Goal: Information Seeking & Learning: Understand process/instructions

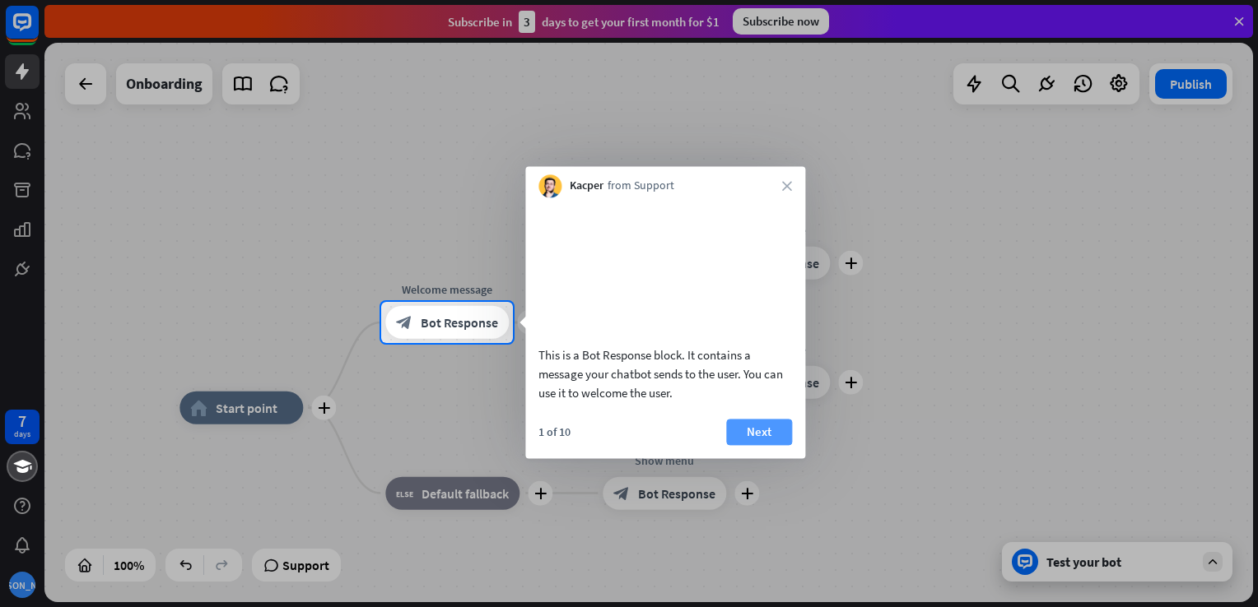
drag, startPoint x: 1061, startPoint y: 12, endPoint x: 765, endPoint y: 456, distance: 533.5
click at [765, 445] on button "Next" at bounding box center [759, 432] width 66 height 26
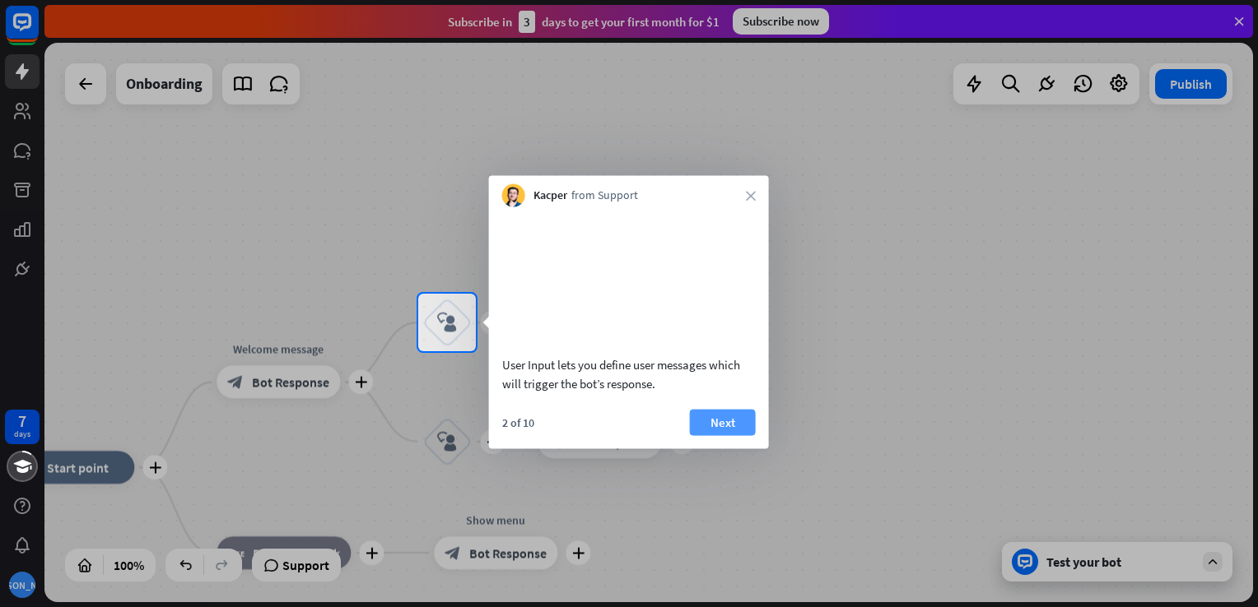
click at [724, 435] on button "Next" at bounding box center [723, 422] width 66 height 26
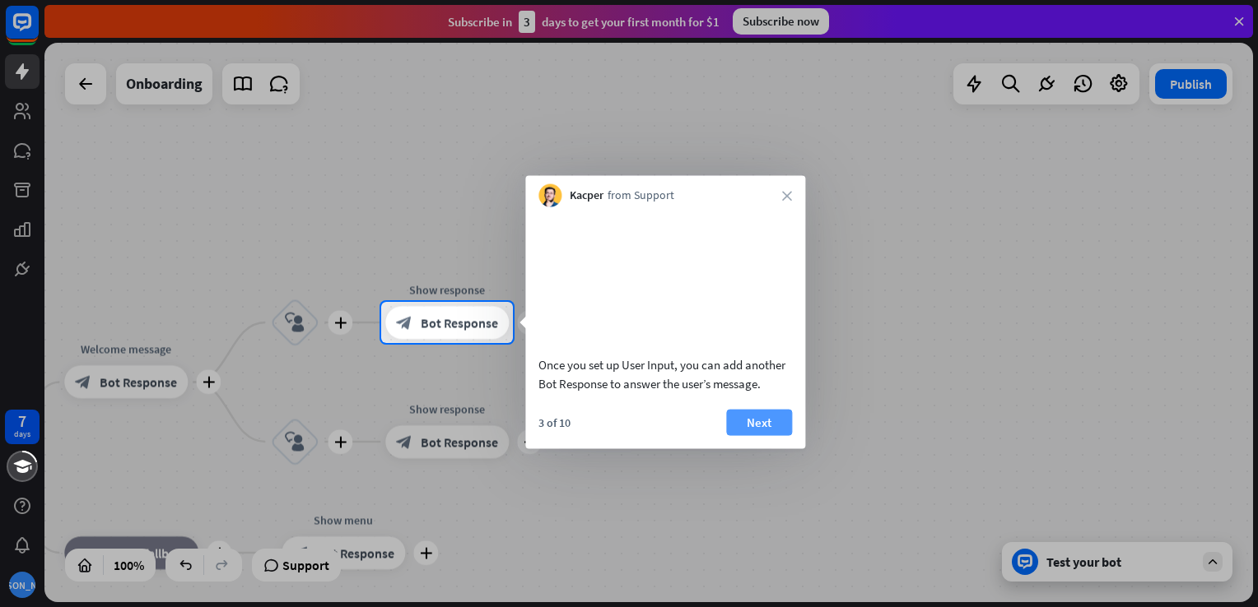
click at [747, 435] on button "Next" at bounding box center [759, 422] width 66 height 26
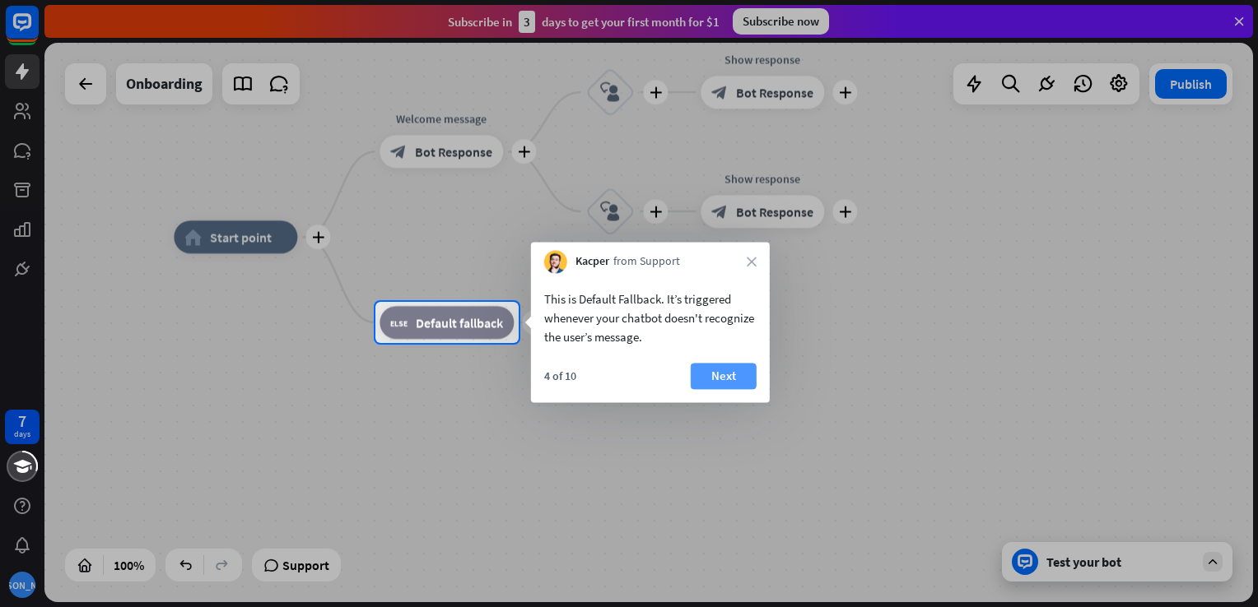
click at [715, 378] on button "Next" at bounding box center [724, 376] width 66 height 26
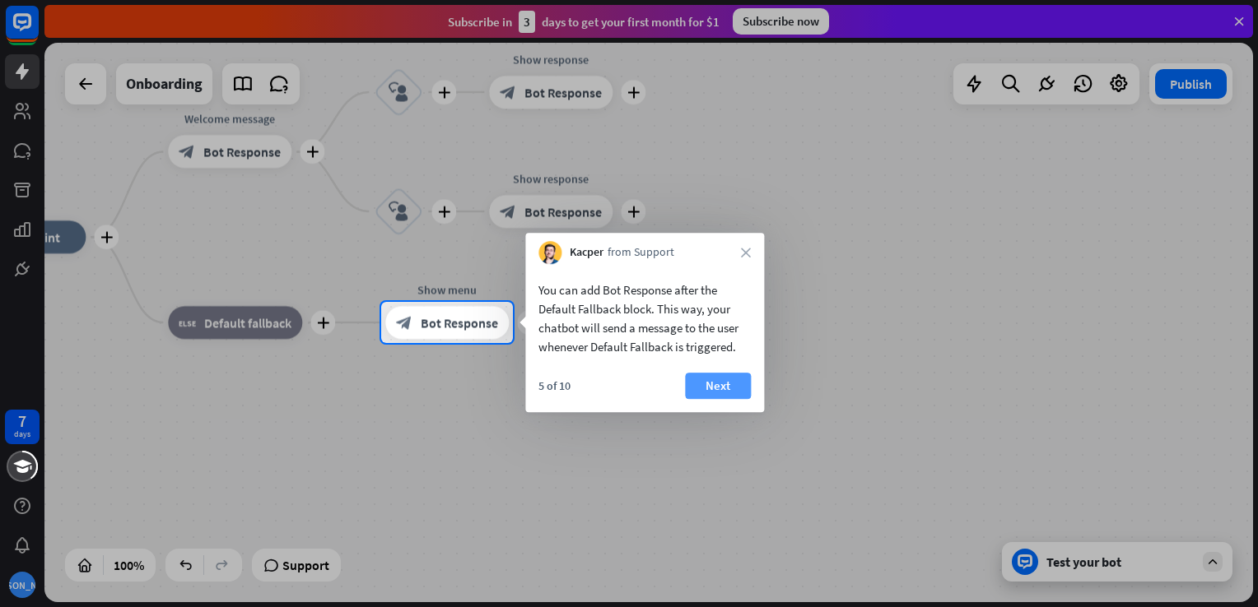
click at [733, 387] on button "Next" at bounding box center [718, 386] width 66 height 26
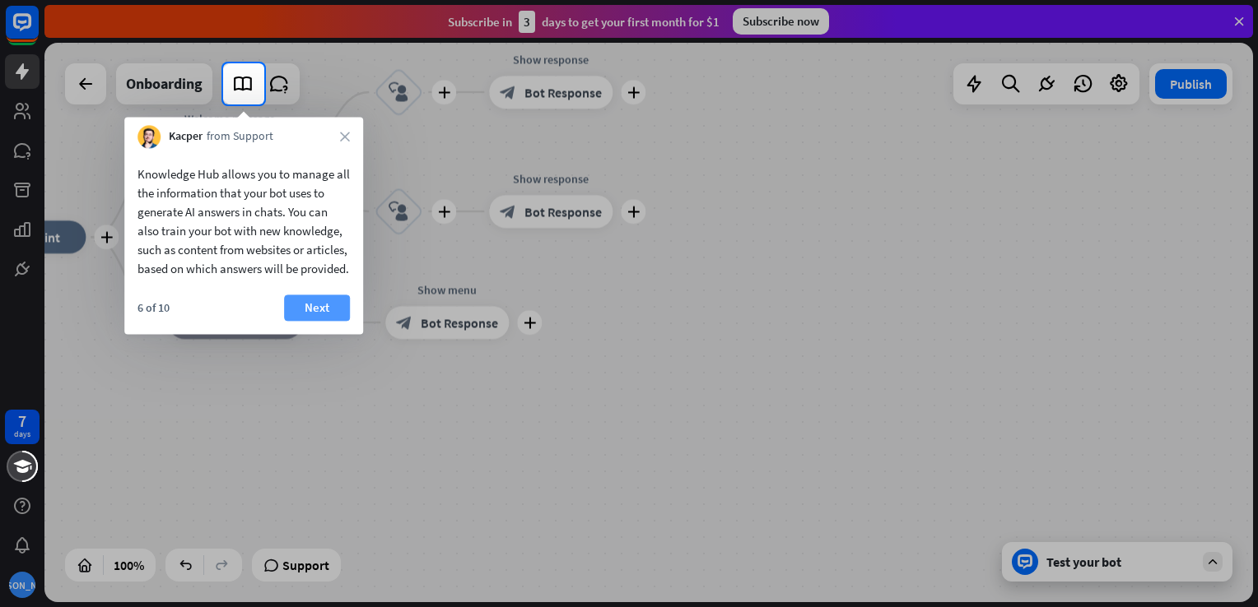
click at [319, 319] on button "Next" at bounding box center [317, 308] width 66 height 26
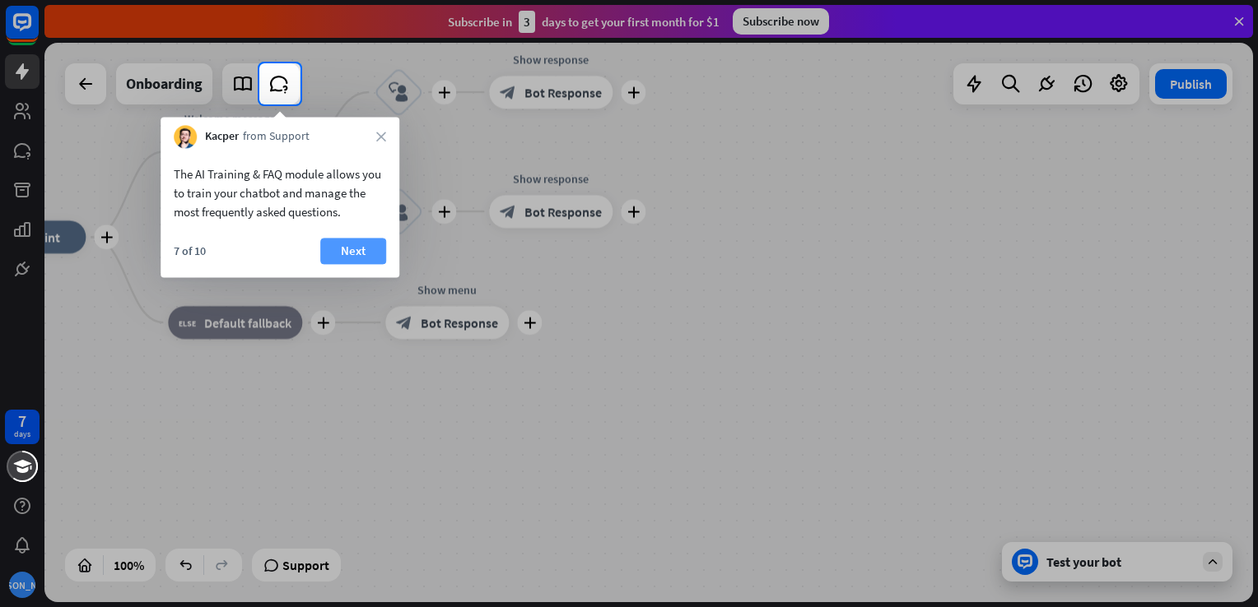
click at [353, 252] on button "Next" at bounding box center [353, 251] width 66 height 26
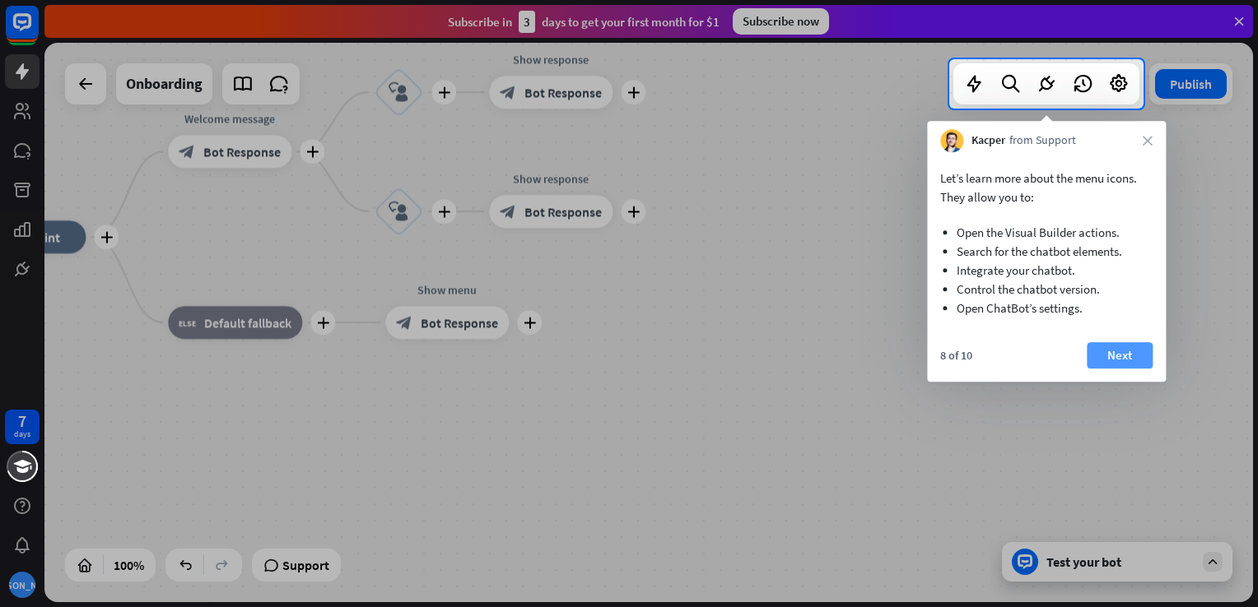
click at [1102, 355] on button "Next" at bounding box center [1120, 355] width 66 height 26
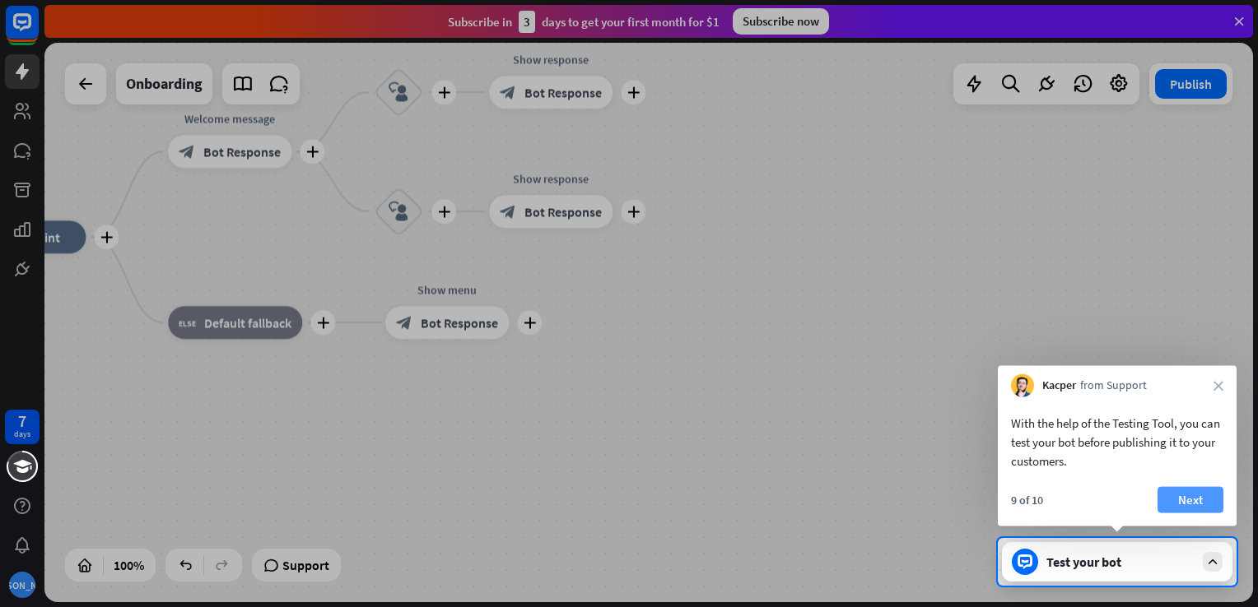
click at [1208, 509] on button "Next" at bounding box center [1190, 500] width 66 height 26
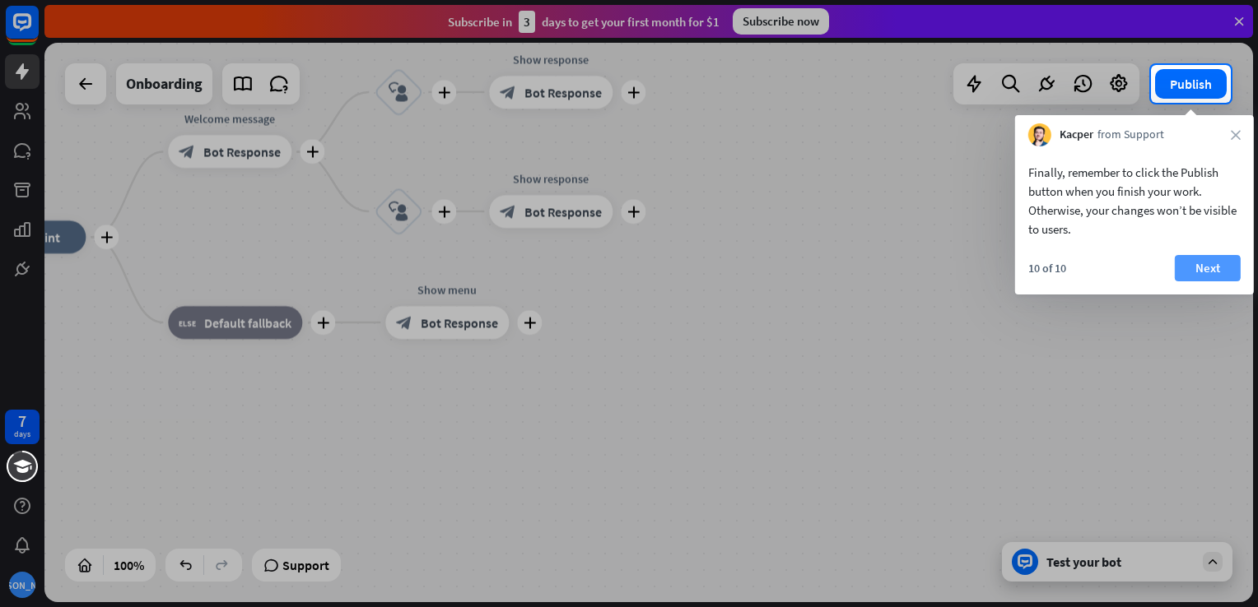
click at [1205, 262] on button "Next" at bounding box center [1208, 268] width 66 height 26
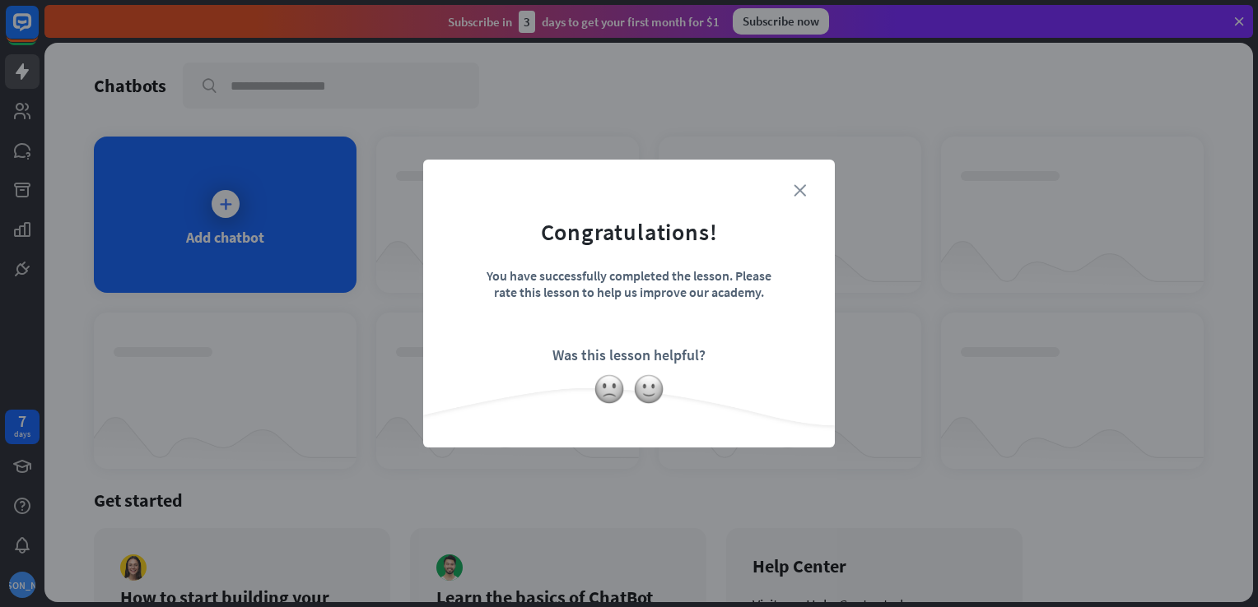
click at [800, 191] on icon "close" at bounding box center [800, 190] width 12 height 12
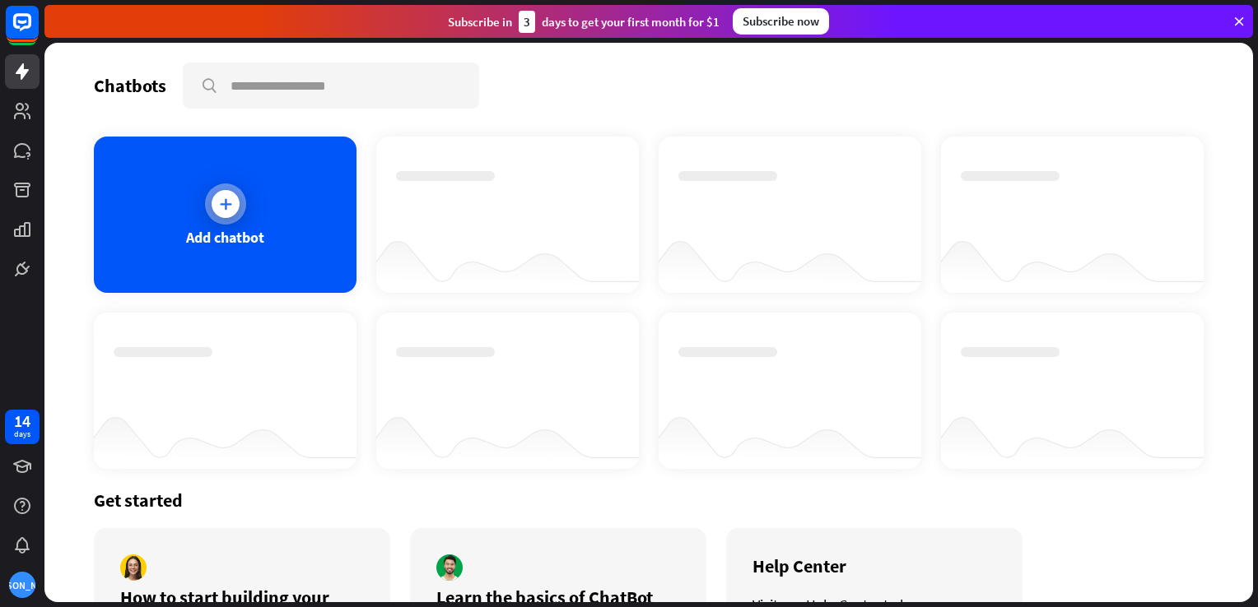
click at [226, 198] on icon at bounding box center [225, 204] width 16 height 16
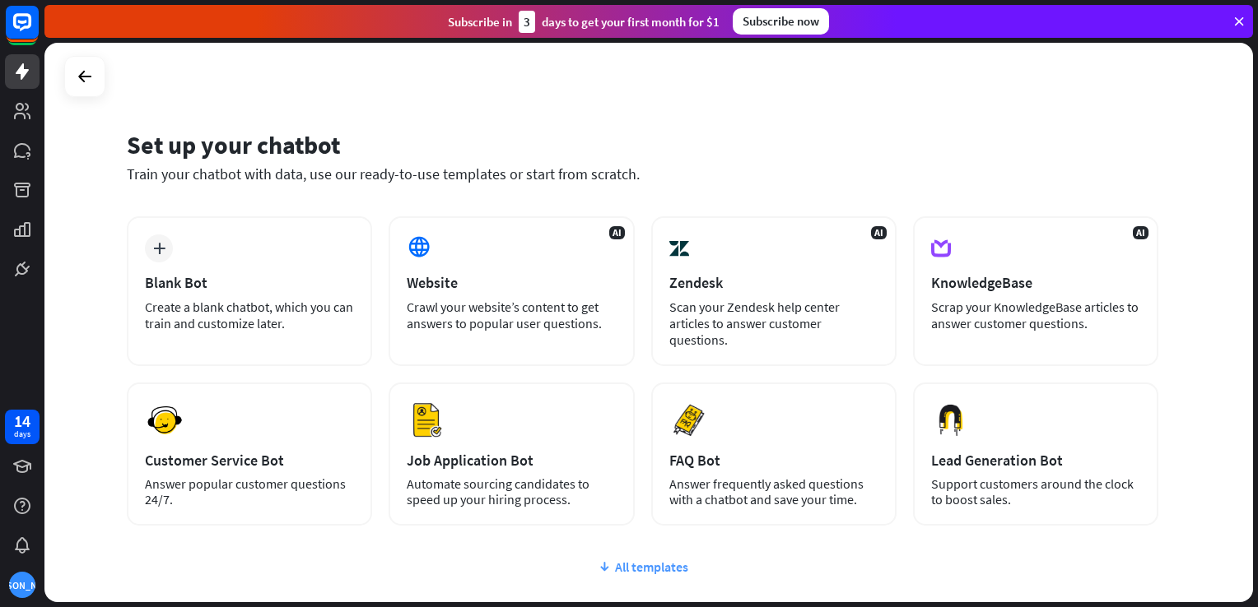
click at [664, 567] on div "All templates" at bounding box center [642, 567] width 1031 height 16
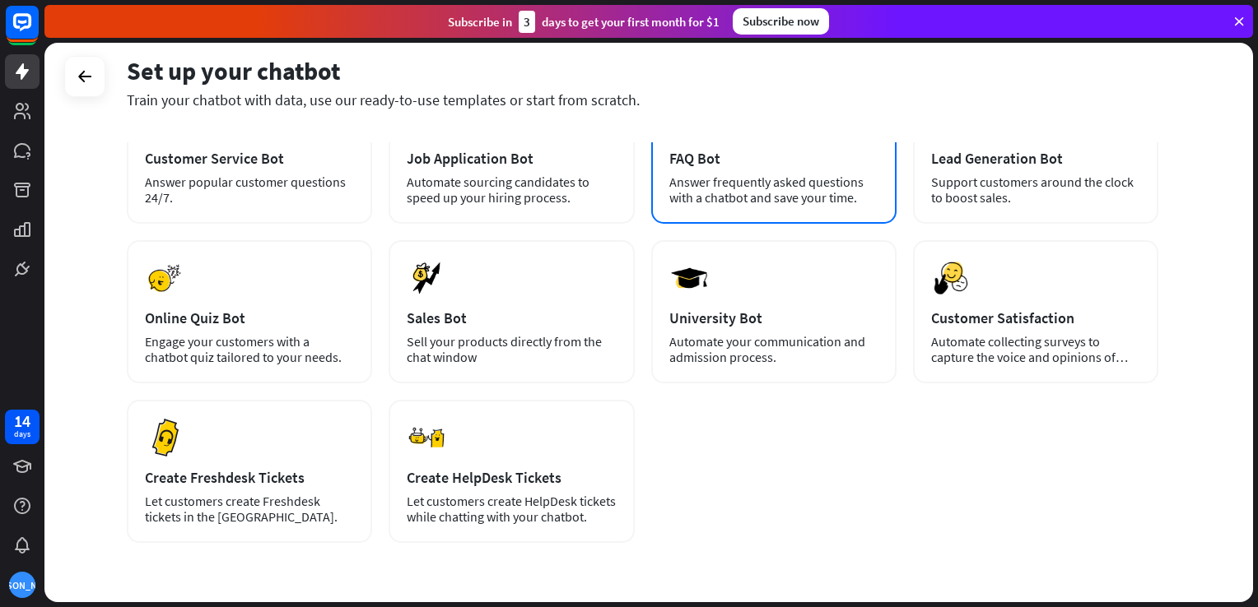
scroll to position [303, 0]
